Goal: Entertainment & Leisure: Consume media (video, audio)

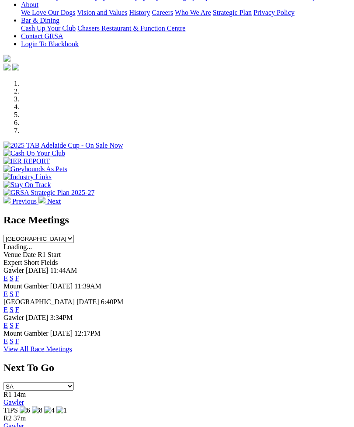
scroll to position [213, 0]
click at [19, 274] on link "F" at bounding box center [17, 277] width 4 height 7
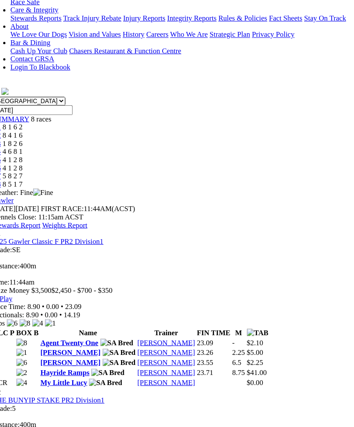
scroll to position [216, 0]
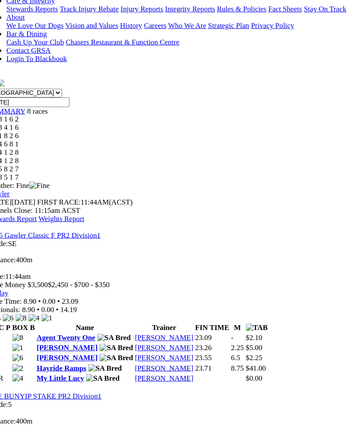
click at [23, 426] on img at bounding box center [12, 432] width 19 height 8
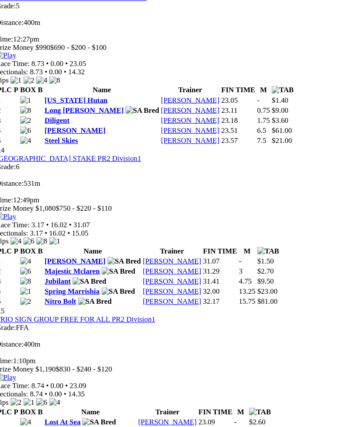
scroll to position [748, 0]
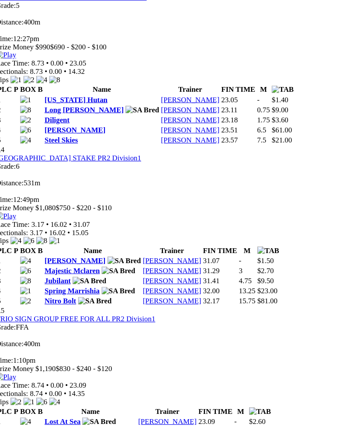
click at [23, 354] on img at bounding box center [12, 358] width 19 height 8
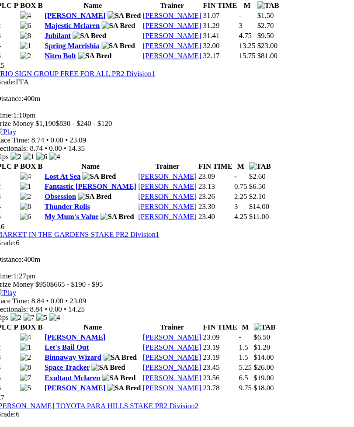
scroll to position [982, 0]
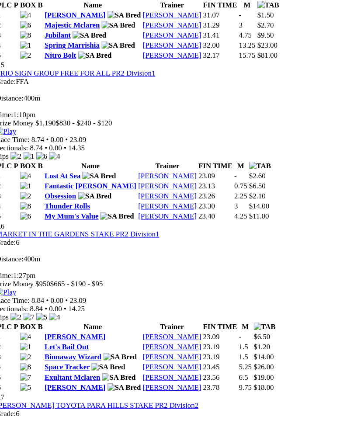
click at [23, 274] on img at bounding box center [12, 278] width 19 height 8
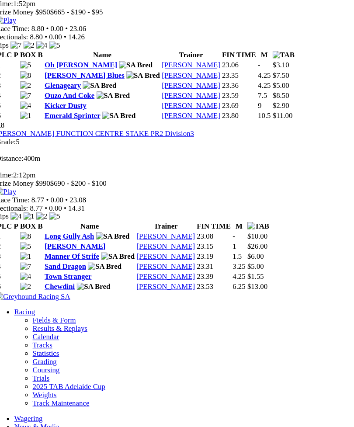
scroll to position [1404, 0]
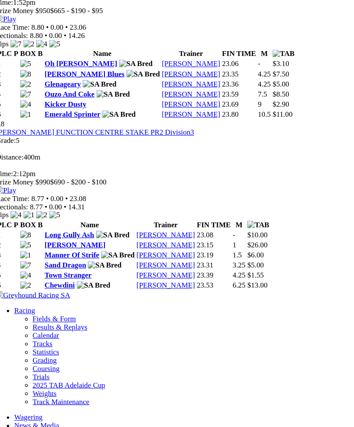
click at [72, 232] on link "Stevie Monelli" at bounding box center [79, 232] width 58 height 7
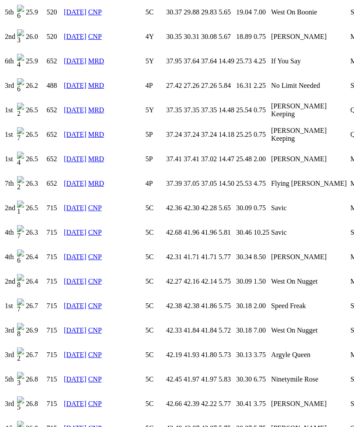
scroll to position [1575, 0]
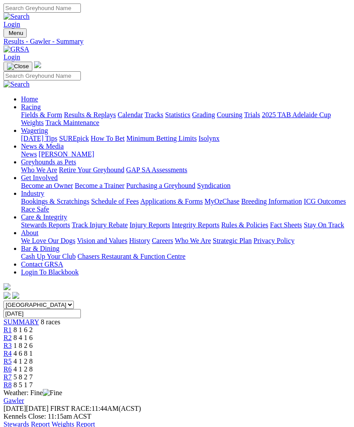
scroll to position [1431, 7]
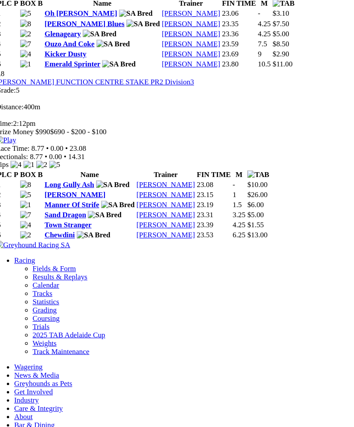
click at [23, 150] on img at bounding box center [12, 154] width 19 height 8
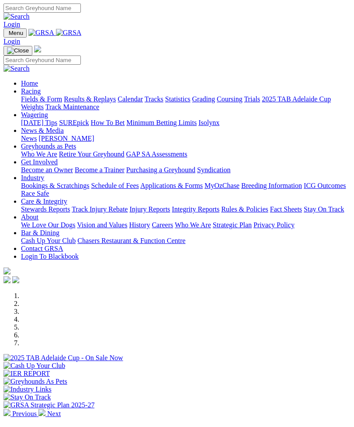
scroll to position [241, 0]
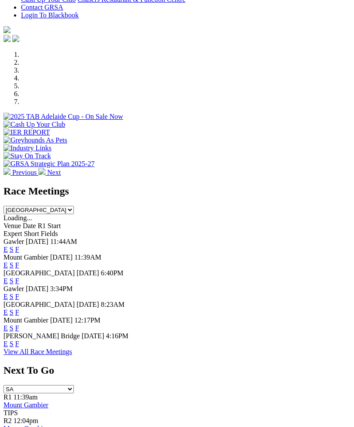
click at [19, 293] on link "F" at bounding box center [17, 296] width 4 height 7
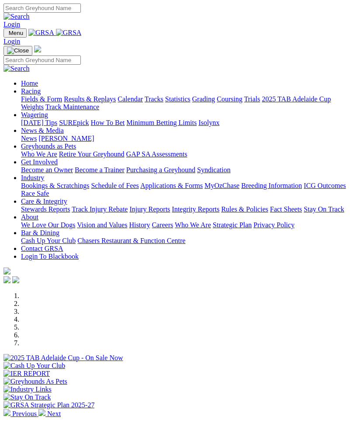
scroll to position [241, 0]
